Goal: Information Seeking & Learning: Learn about a topic

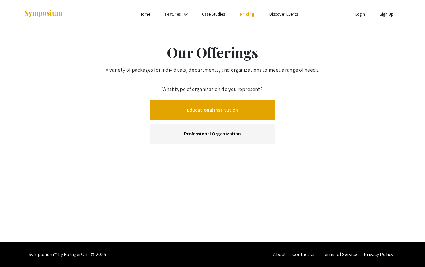
click at [241, 115] on link "Educational Institution" at bounding box center [212, 110] width 125 height 21
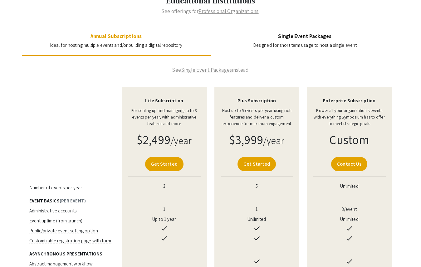
scroll to position [72, 0]
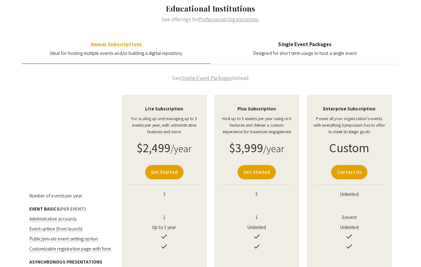
click at [207, 77] on link "Single Event Packages" at bounding box center [206, 78] width 51 height 7
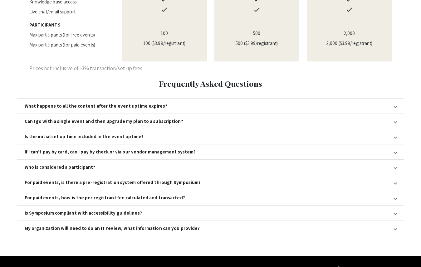
scroll to position [558, 0]
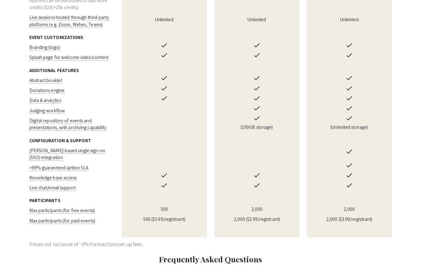
scroll to position [466, 0]
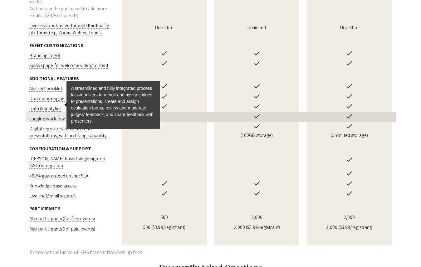
click at [51, 116] on span "Judging workflow" at bounding box center [47, 119] width 36 height 6
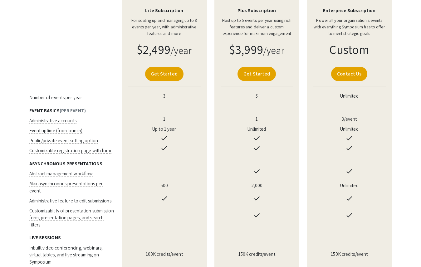
scroll to position [96, 0]
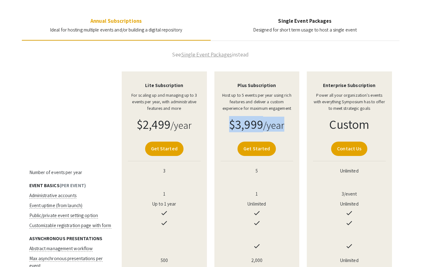
drag, startPoint x: 231, startPoint y: 125, endPoint x: 290, endPoint y: 128, distance: 59.0
click at [290, 128] on h1 "$3,999 /year" at bounding box center [257, 124] width 73 height 15
copy h1 "$3,999 /year"
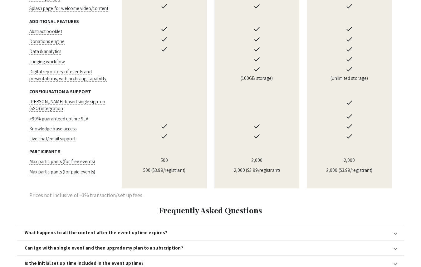
scroll to position [650, 0]
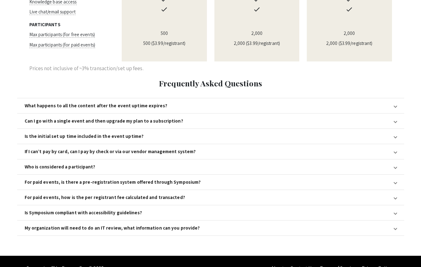
click at [102, 210] on div "Is Symposium compliant with accessibility guidelines?" at bounding box center [83, 213] width 117 height 6
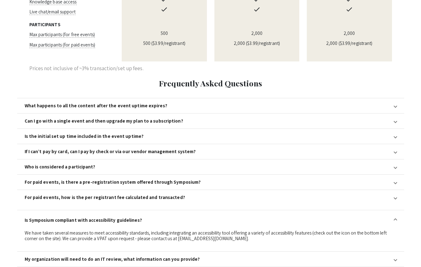
scroll to position [665, 0]
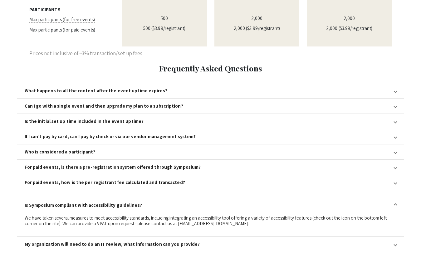
click at [126, 180] on div "For paid events, how is the per registrant fee calculated and transacted?" at bounding box center [105, 183] width 160 height 6
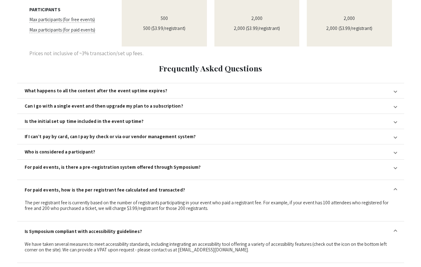
click at [130, 160] on mat-expansion-panel-header "For paid events, is there a pre-registration system offered through Symposium?" at bounding box center [210, 167] width 387 height 15
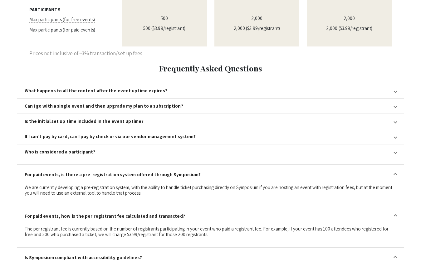
click at [128, 144] on mat-expansion-panel-header "Who is considered a participant?" at bounding box center [210, 151] width 387 height 15
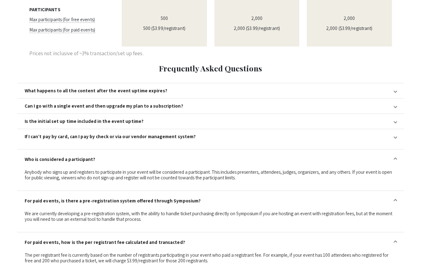
click at [125, 129] on mat-expansion-panel-header "If I can’t pay by card, can I pay by check or via our vendor management system?" at bounding box center [210, 136] width 387 height 15
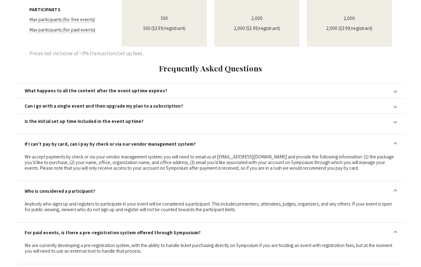
click at [131, 114] on mat-expansion-panel-header "Is the initial set up time included in the event uptime?" at bounding box center [210, 121] width 387 height 15
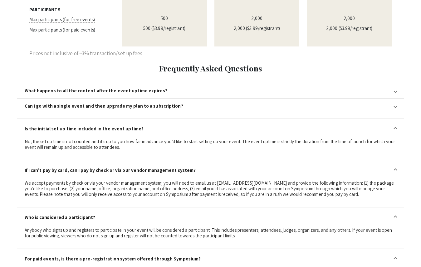
click at [133, 103] on div "Can I go with a single event and then upgrade my plan to a subscription?" at bounding box center [104, 106] width 158 height 6
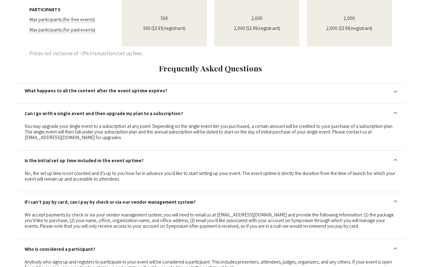
click at [105, 88] on div "What happens to all the content after the event uptime expires?" at bounding box center [96, 91] width 143 height 6
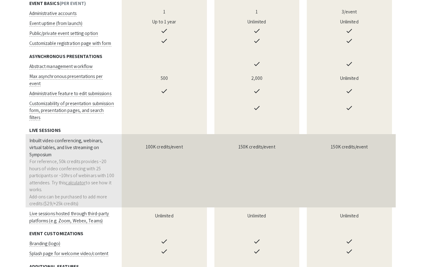
scroll to position [312, 0]
